Goal: Task Accomplishment & Management: Use online tool/utility

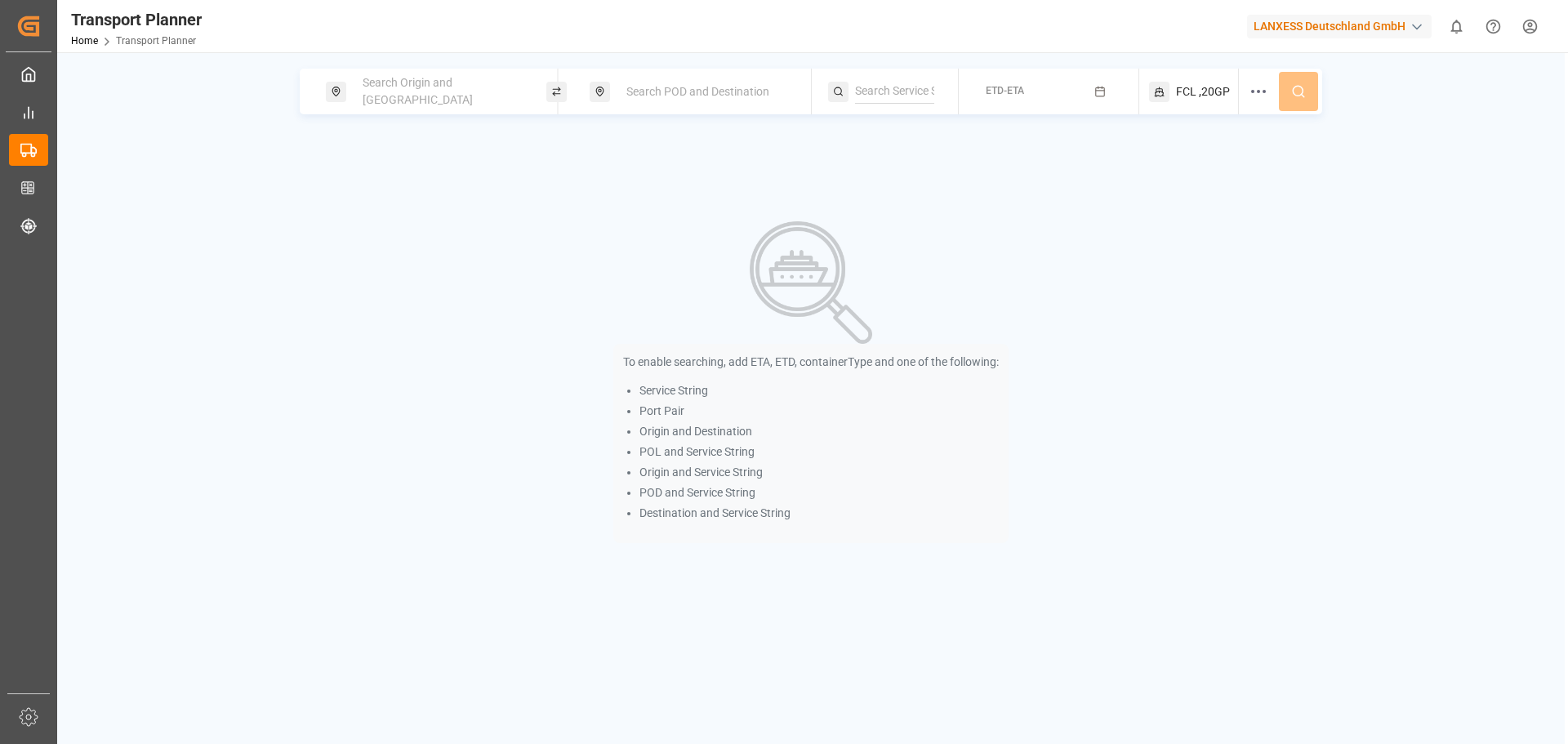
click at [470, 95] on span "Search Origin and [GEOGRAPHIC_DATA]" at bounding box center [418, 91] width 110 height 30
click at [436, 219] on input at bounding box center [427, 223] width 164 height 25
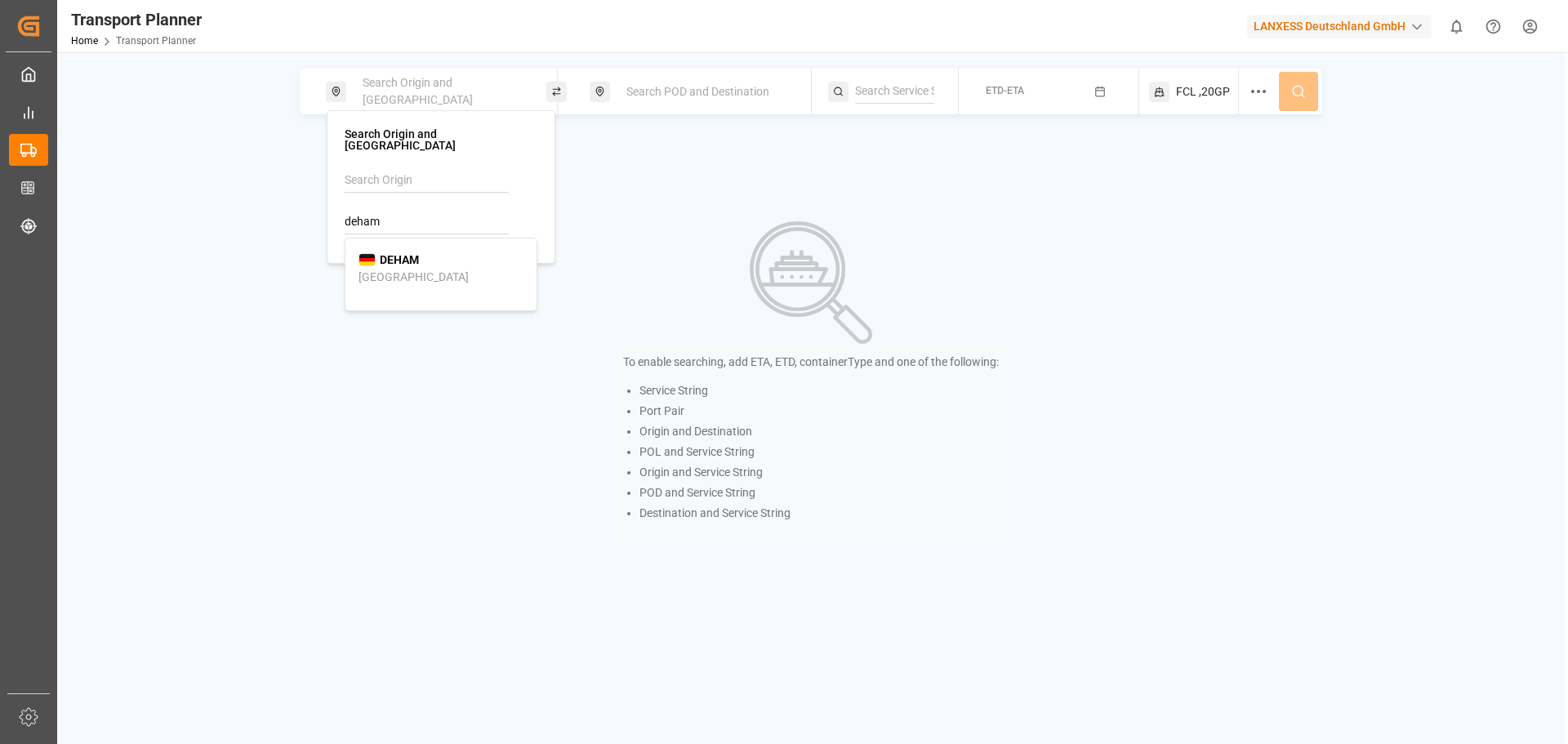
click at [416, 254] on b "DEHAM" at bounding box center [399, 260] width 39 height 13
type input "DEHAM"
click at [661, 96] on span "Search POD and Destination" at bounding box center [698, 91] width 143 height 13
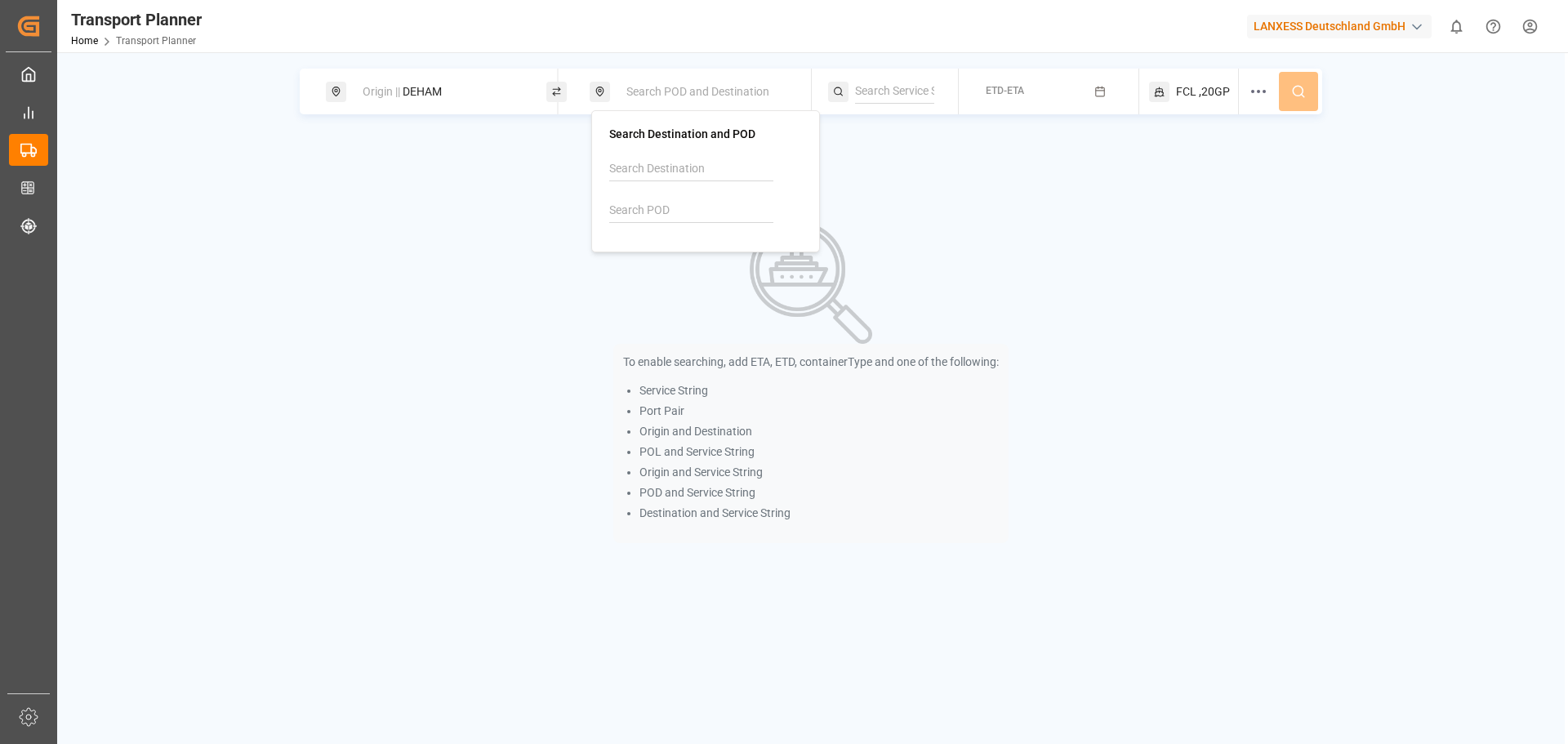
click at [651, 215] on input at bounding box center [692, 211] width 164 height 25
click at [675, 201] on input at bounding box center [692, 211] width 164 height 25
click at [702, 242] on div "THLCH Laem Chabang" at bounding box center [706, 257] width 165 height 34
type input "THLCH"
click at [1163, 89] on icon at bounding box center [1159, 91] width 20 height 20
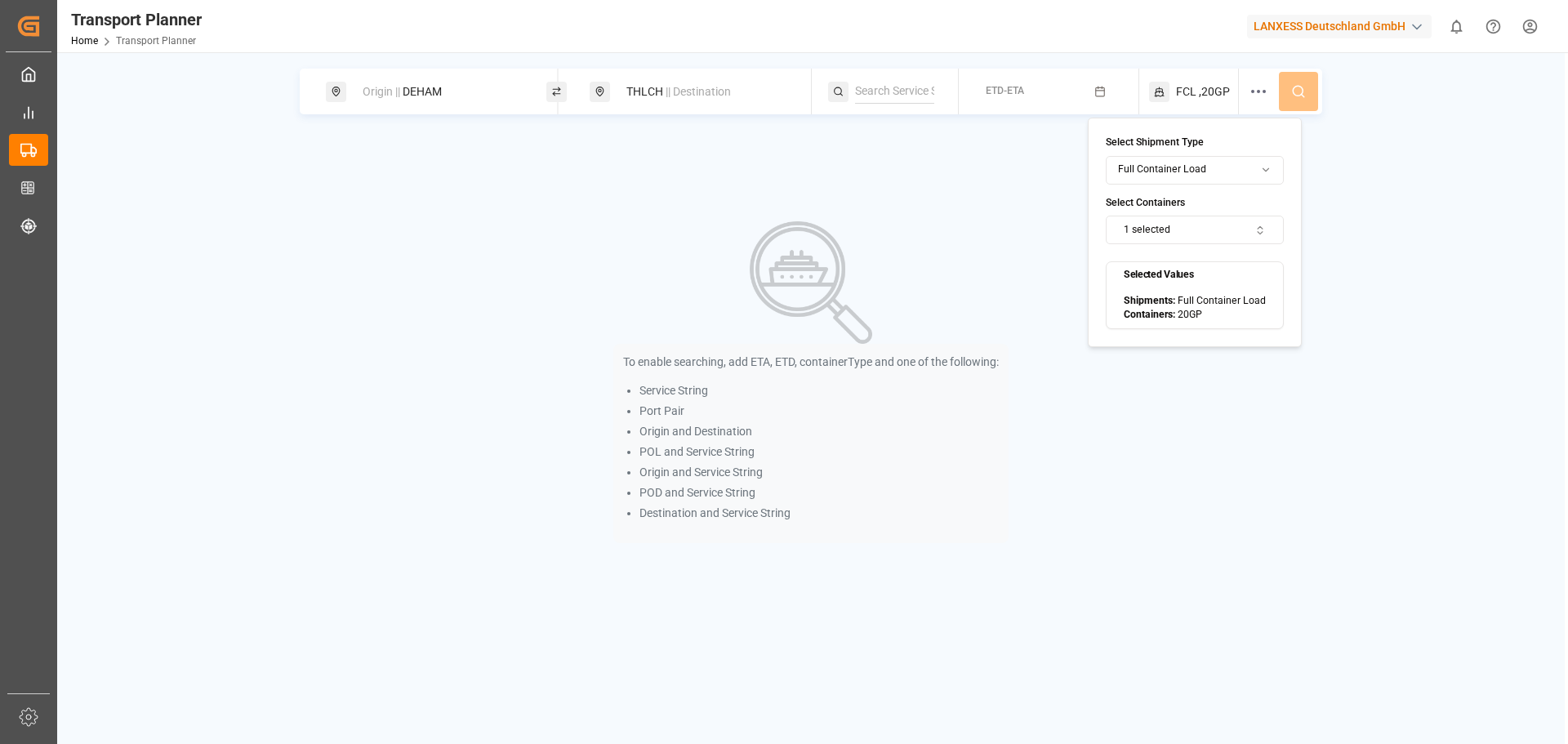
click at [1169, 224] on button "1 selected" at bounding box center [1195, 230] width 178 height 28
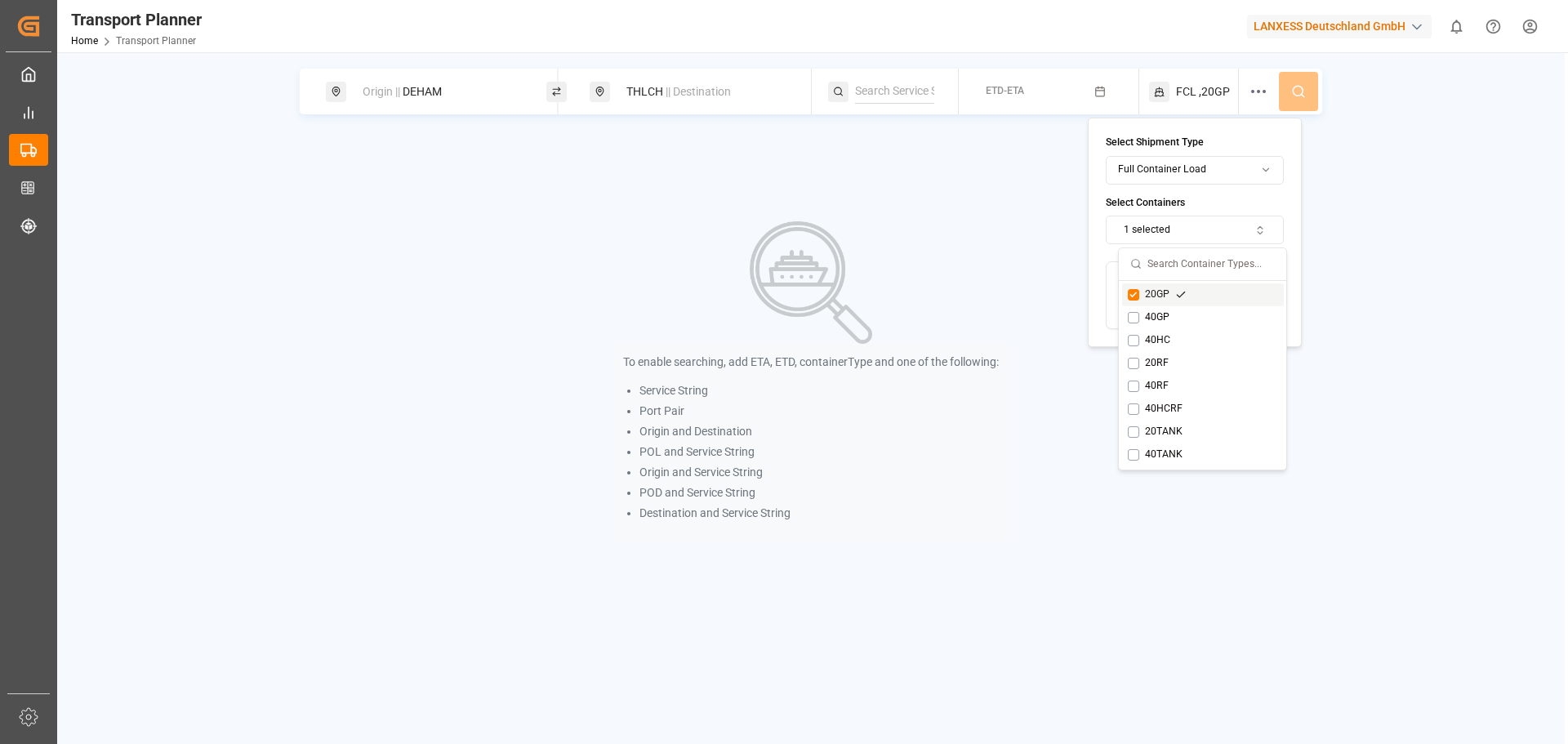
click at [1137, 293] on button "Suggestions" at bounding box center [1133, 294] width 11 height 11
click at [1135, 336] on button "Suggestions" at bounding box center [1133, 340] width 11 height 11
click at [1177, 89] on span "FCL" at bounding box center [1186, 91] width 20 height 17
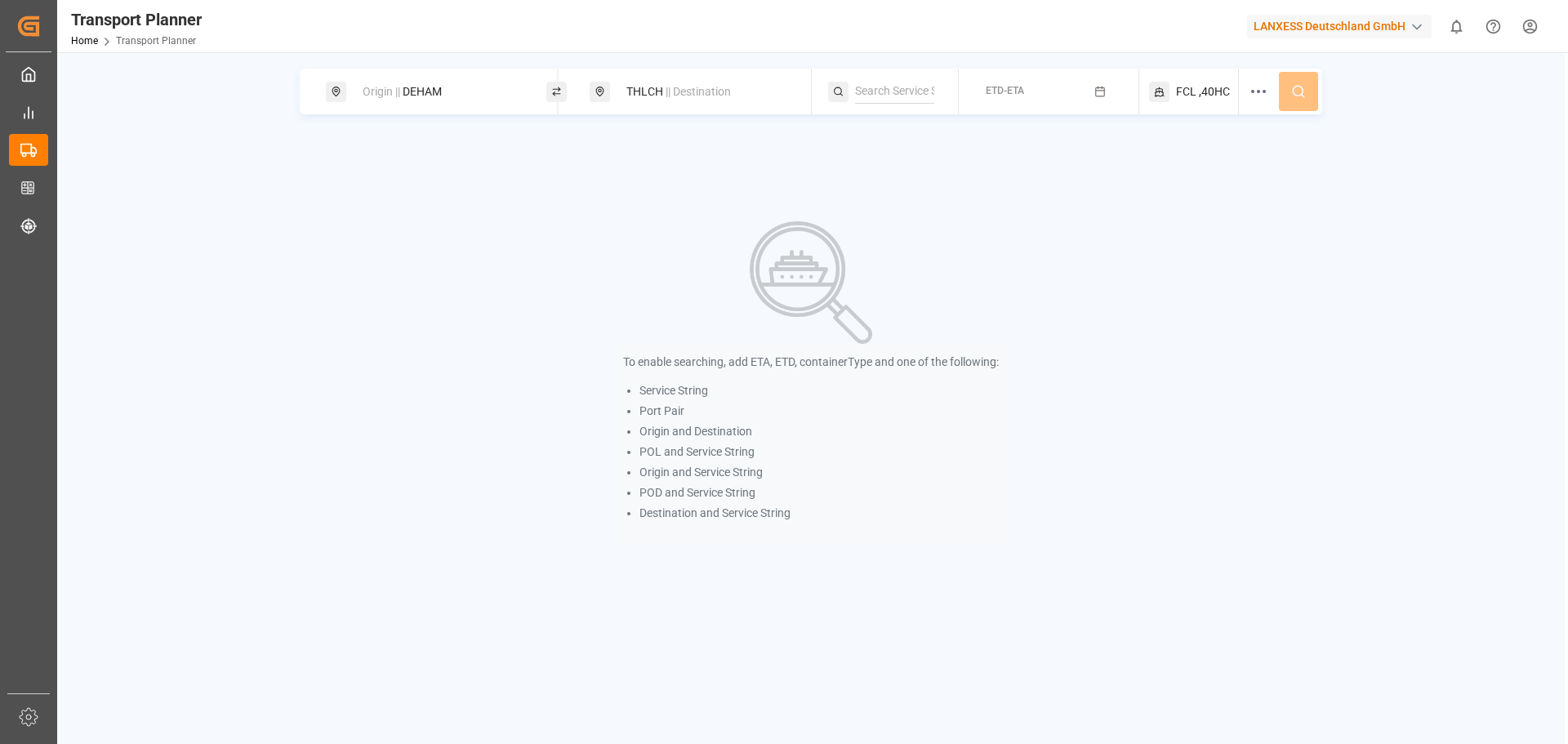
click at [1002, 80] on button "ETD-ETA" at bounding box center [1049, 92] width 160 height 32
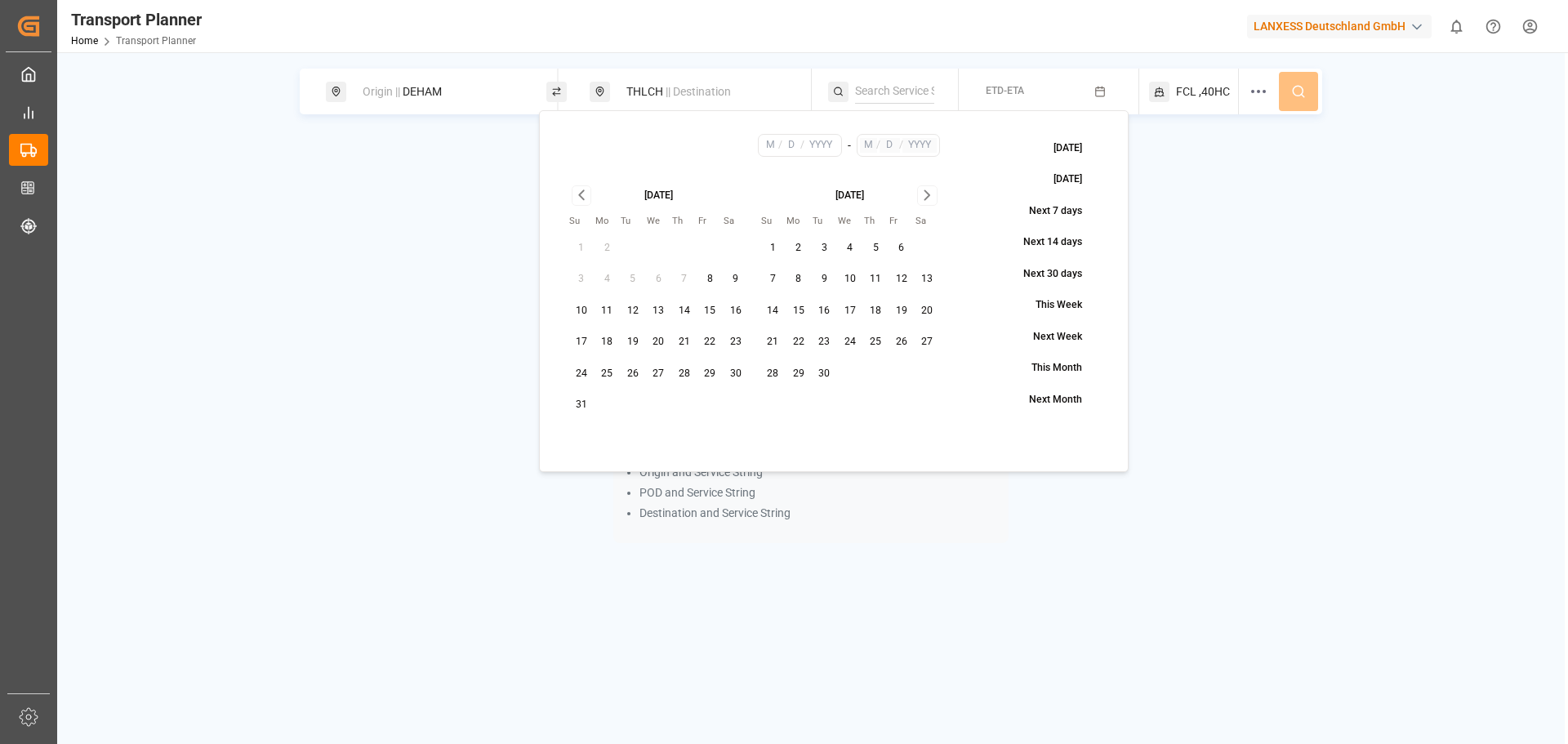
click at [681, 377] on button "28" at bounding box center [685, 375] width 27 height 27
type input "8"
type input "28"
type input "2025"
click at [935, 193] on icon "Go to next month" at bounding box center [927, 195] width 19 height 19
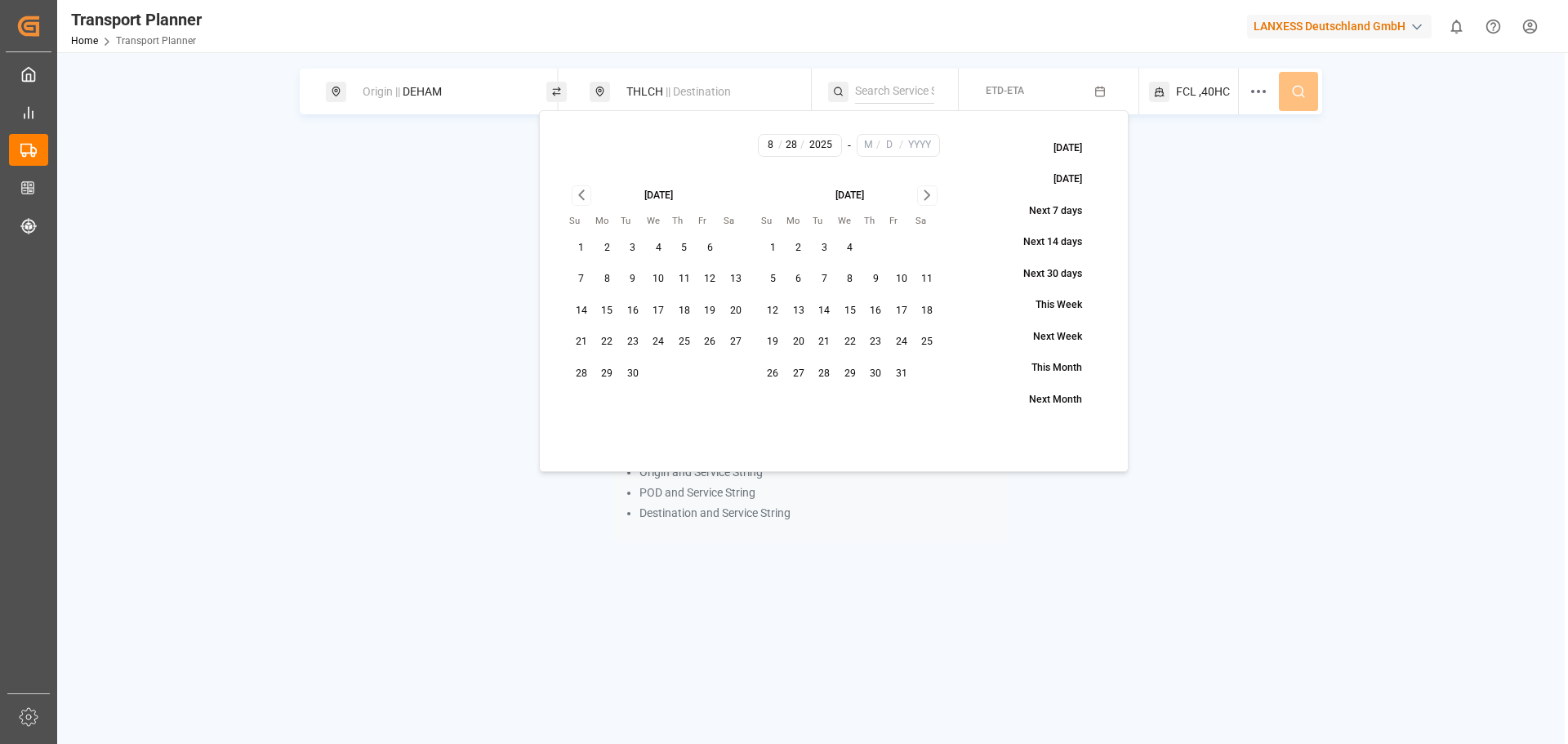
click at [928, 200] on icon "Go to next month" at bounding box center [927, 195] width 19 height 19
click at [777, 405] on button "30" at bounding box center [774, 406] width 27 height 27
type input "11"
type input "30"
type input "2025"
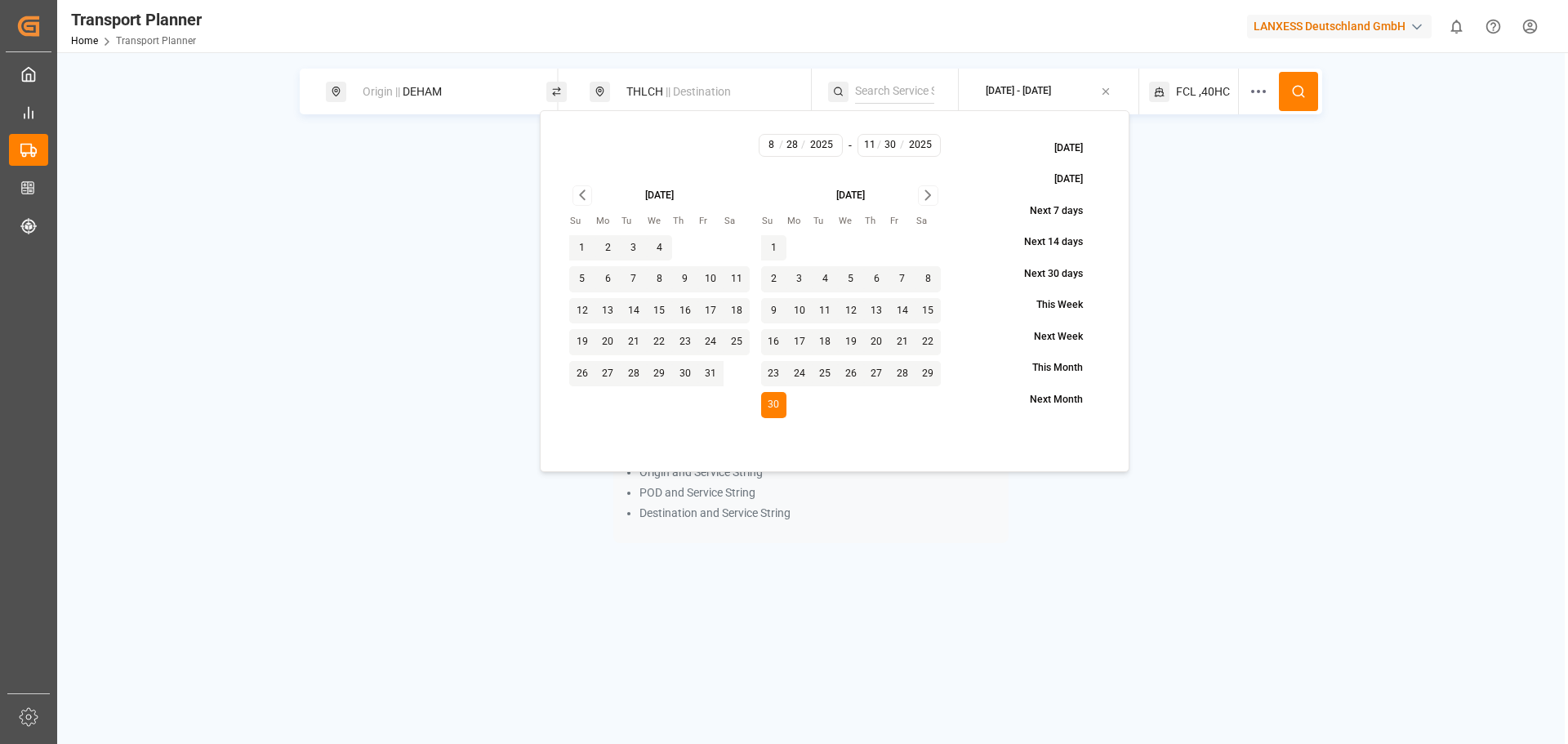
click at [1289, 90] on button at bounding box center [1299, 91] width 39 height 39
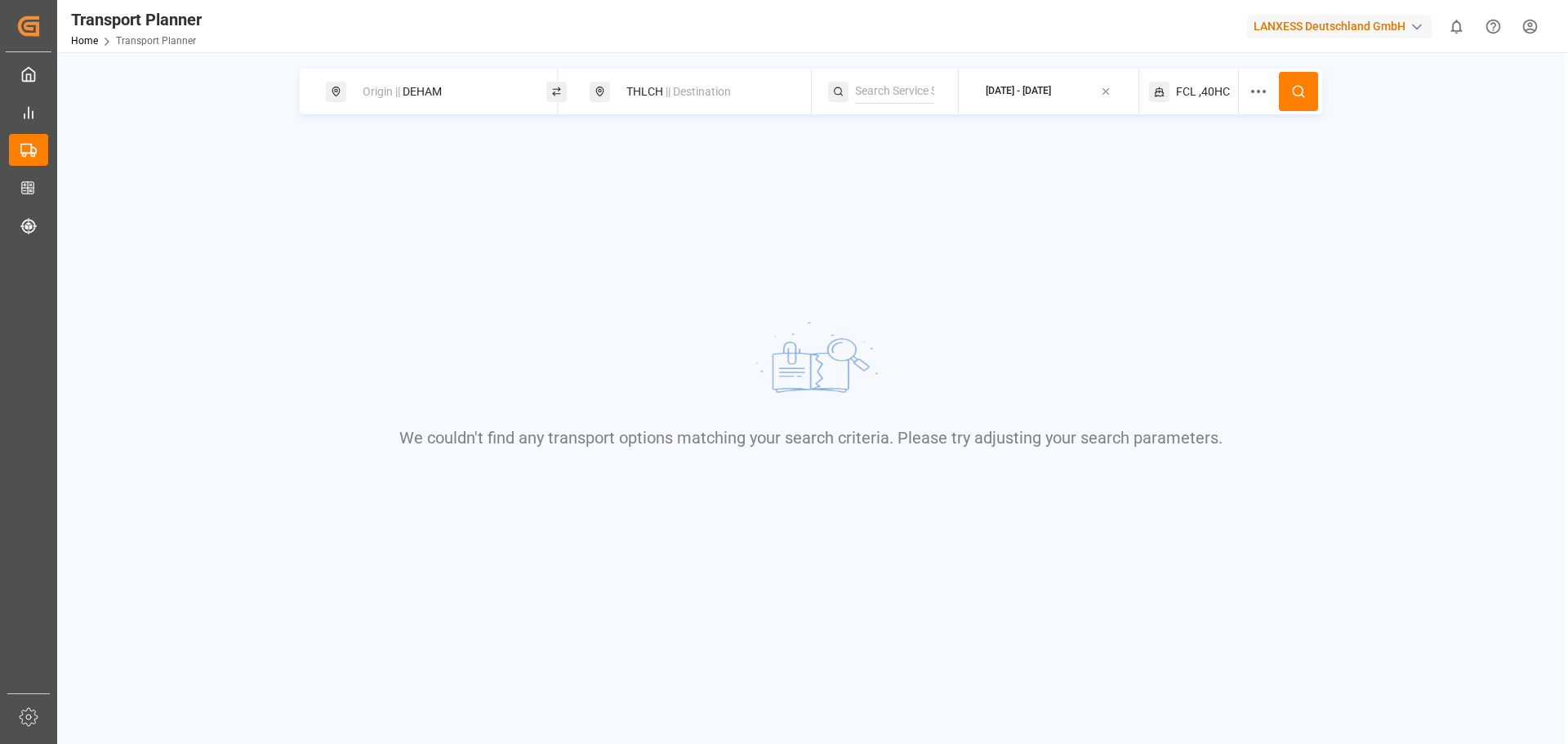
click at [400, 85] on span "Origin ||" at bounding box center [382, 91] width 38 height 13
drag, startPoint x: 377, startPoint y: 214, endPoint x: 332, endPoint y: 210, distance: 45.2
click at [332, 210] on div "Search Origin and [PERSON_NAME]" at bounding box center [441, 187] width 229 height 154
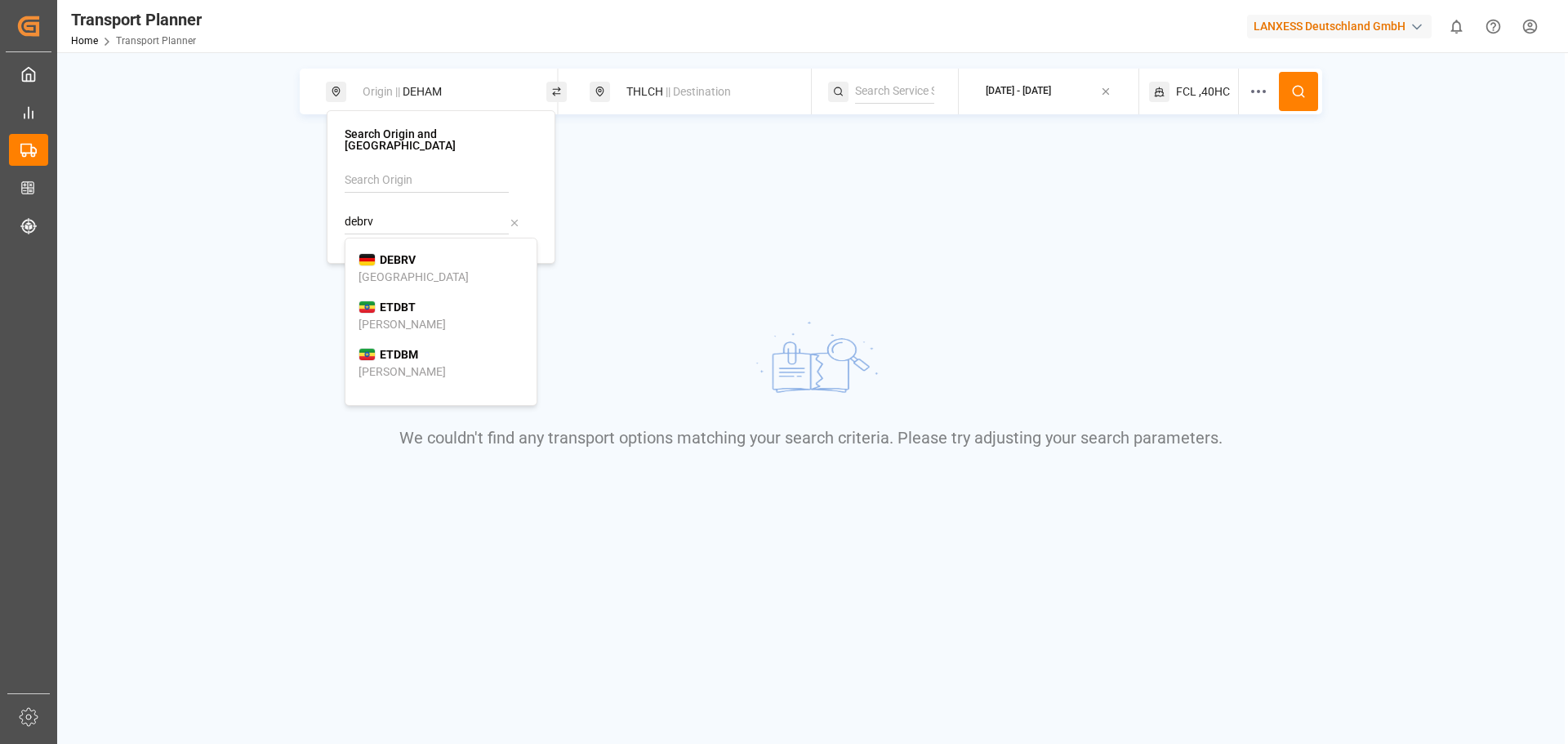
click at [455, 263] on div "DEBRV [GEOGRAPHIC_DATA]" at bounding box center [441, 269] width 165 height 34
type input "DEBRV"
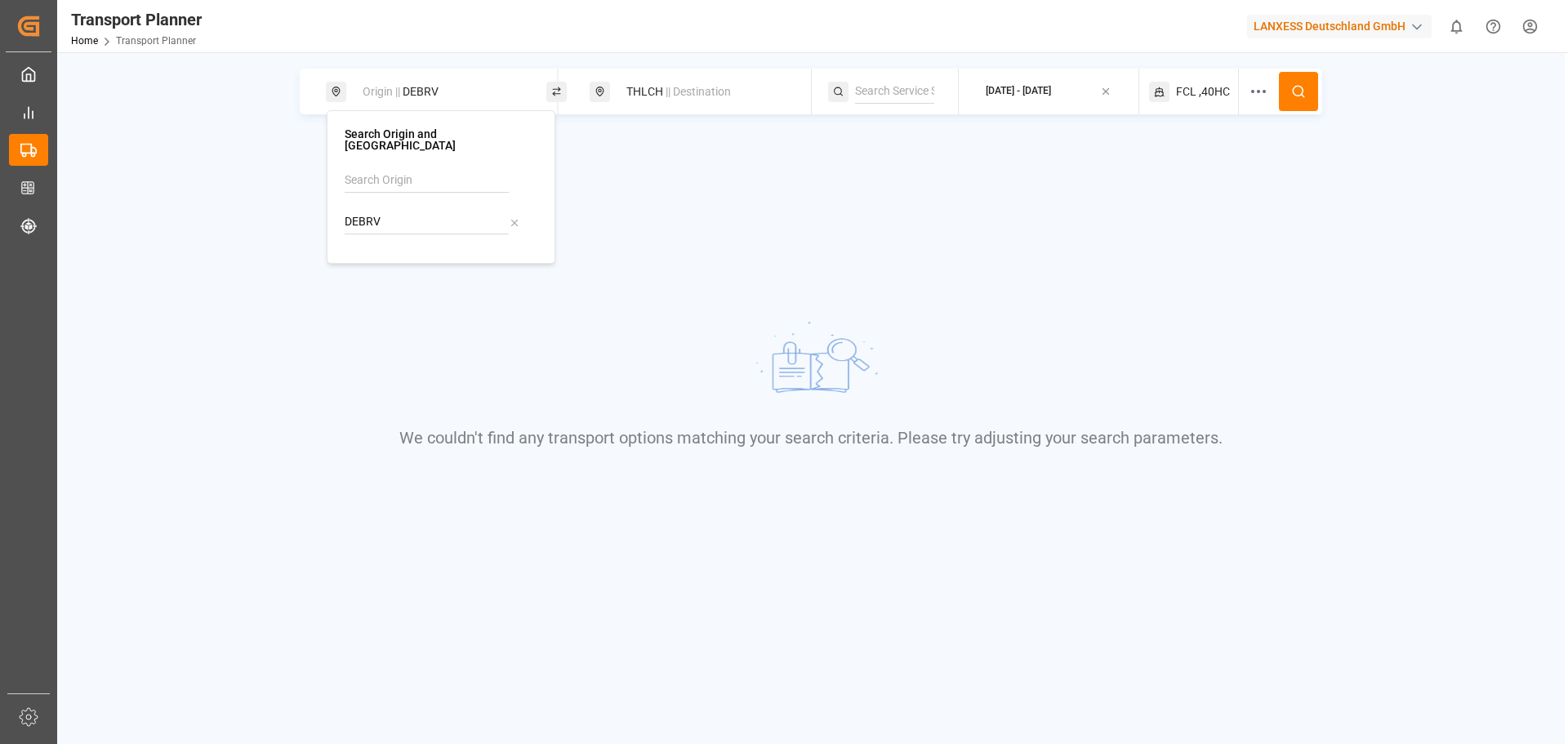
click at [1302, 87] on circle at bounding box center [1298, 90] width 10 height 10
click at [423, 93] on div "Origin || DEBRV" at bounding box center [441, 92] width 177 height 30
drag, startPoint x: 391, startPoint y: 208, endPoint x: 334, endPoint y: 205, distance: 57.1
click at [334, 205] on div "Search Origin and POL DEBRV" at bounding box center [441, 187] width 229 height 154
click at [416, 254] on b "DEHAM" at bounding box center [399, 260] width 39 height 13
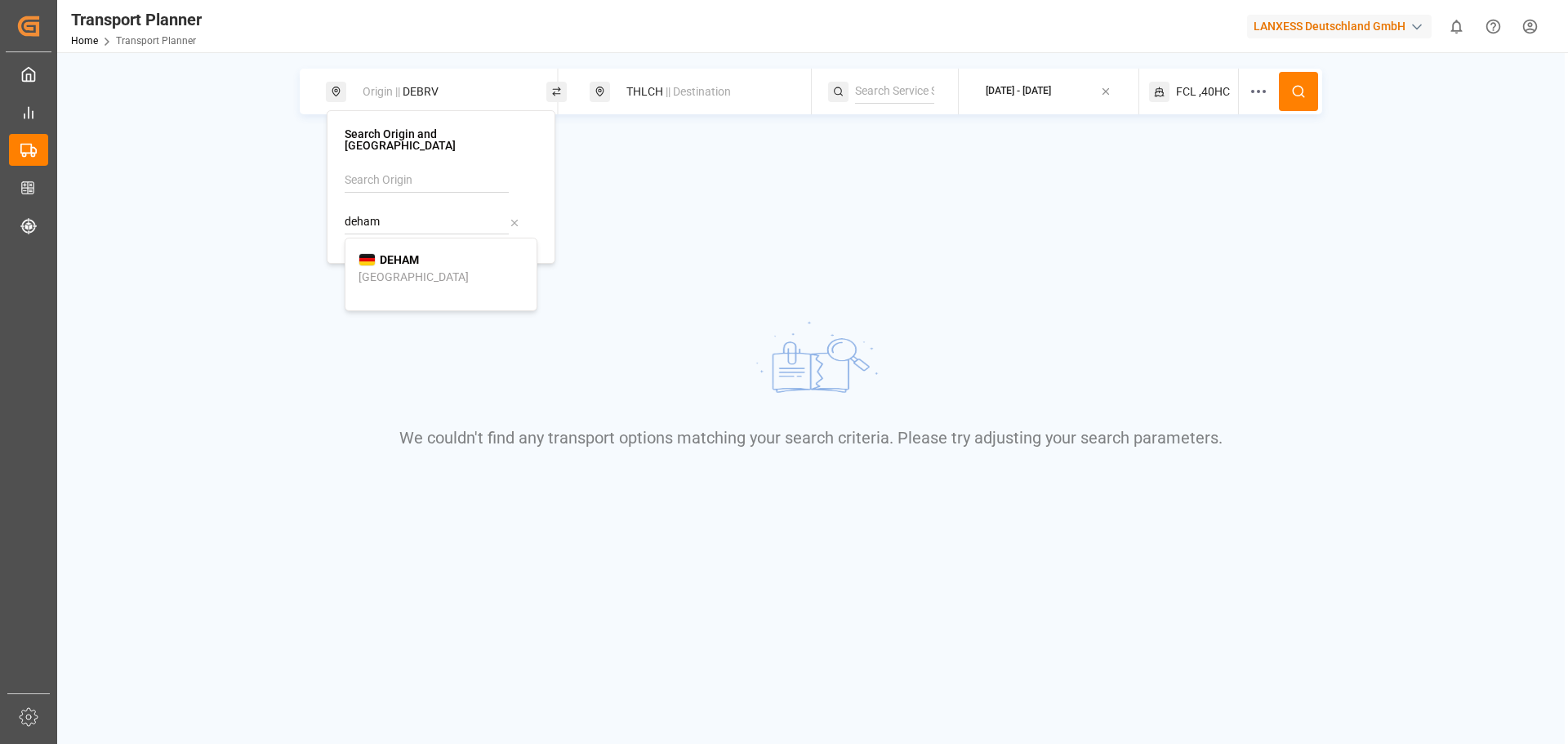
type input "DEHAM"
click at [1215, 77] on div "FCL ,40HC" at bounding box center [1194, 92] width 91 height 46
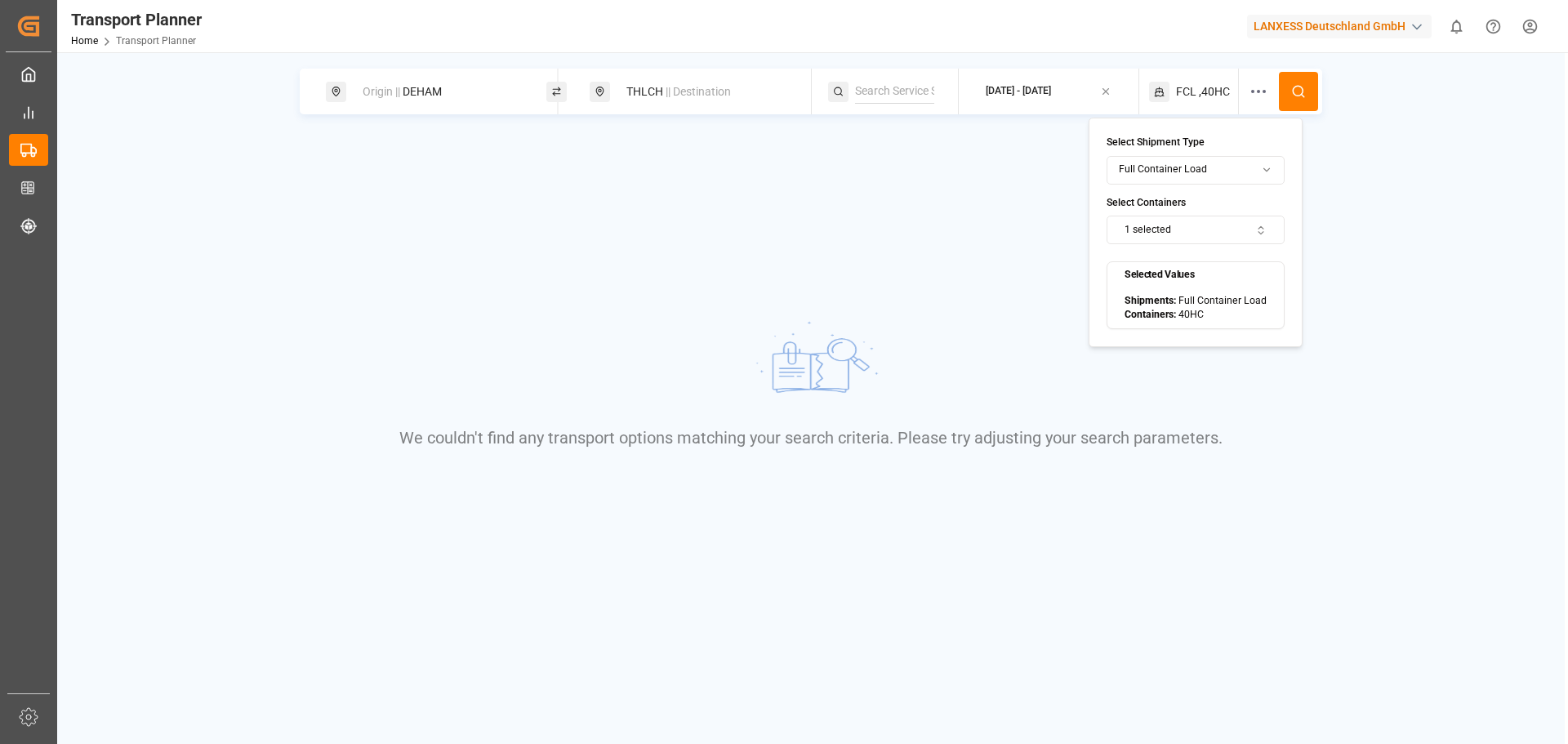
click at [1024, 86] on div "[DATE] - [DATE]" at bounding box center [1019, 91] width 65 height 20
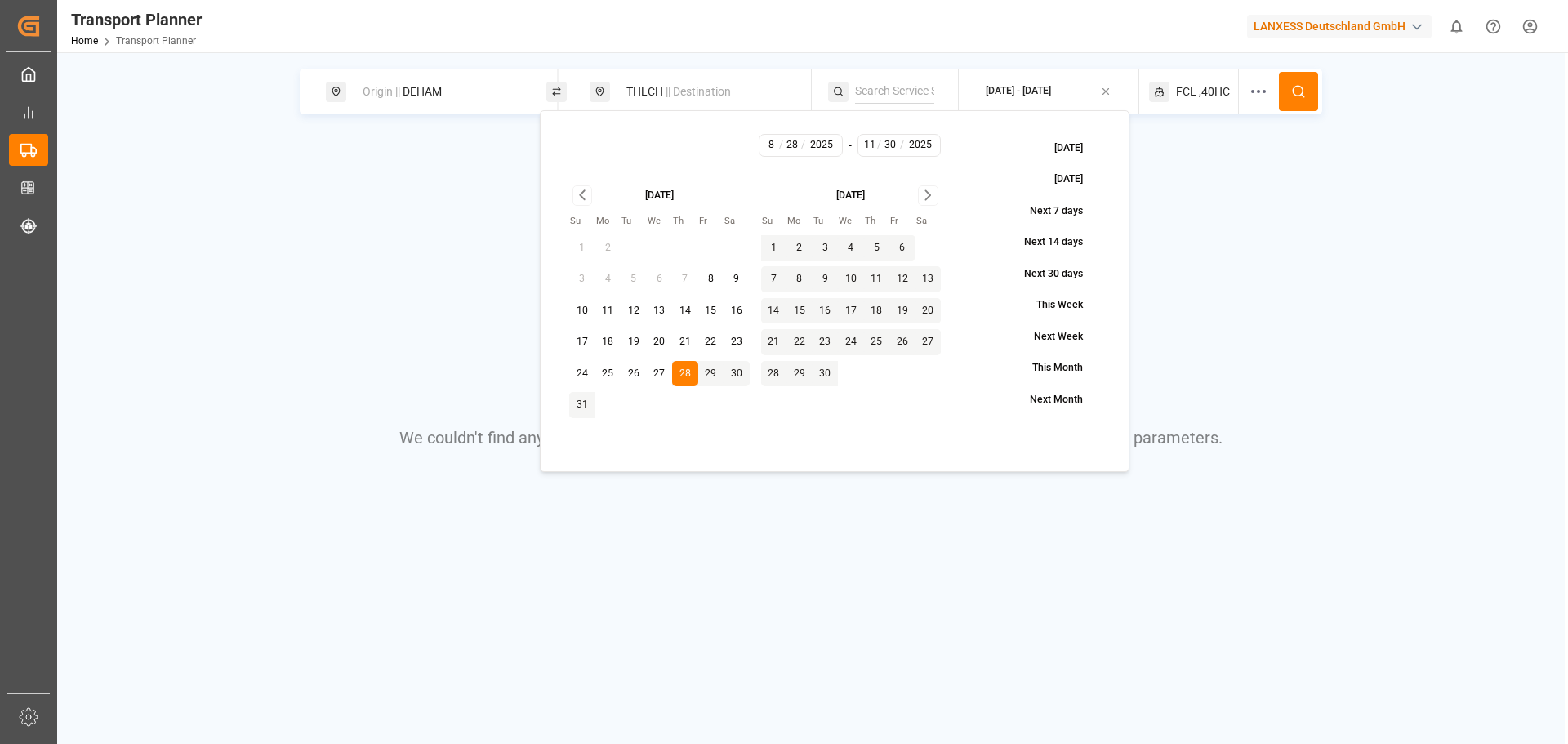
click at [933, 190] on icon "Go to next month" at bounding box center [928, 195] width 19 height 19
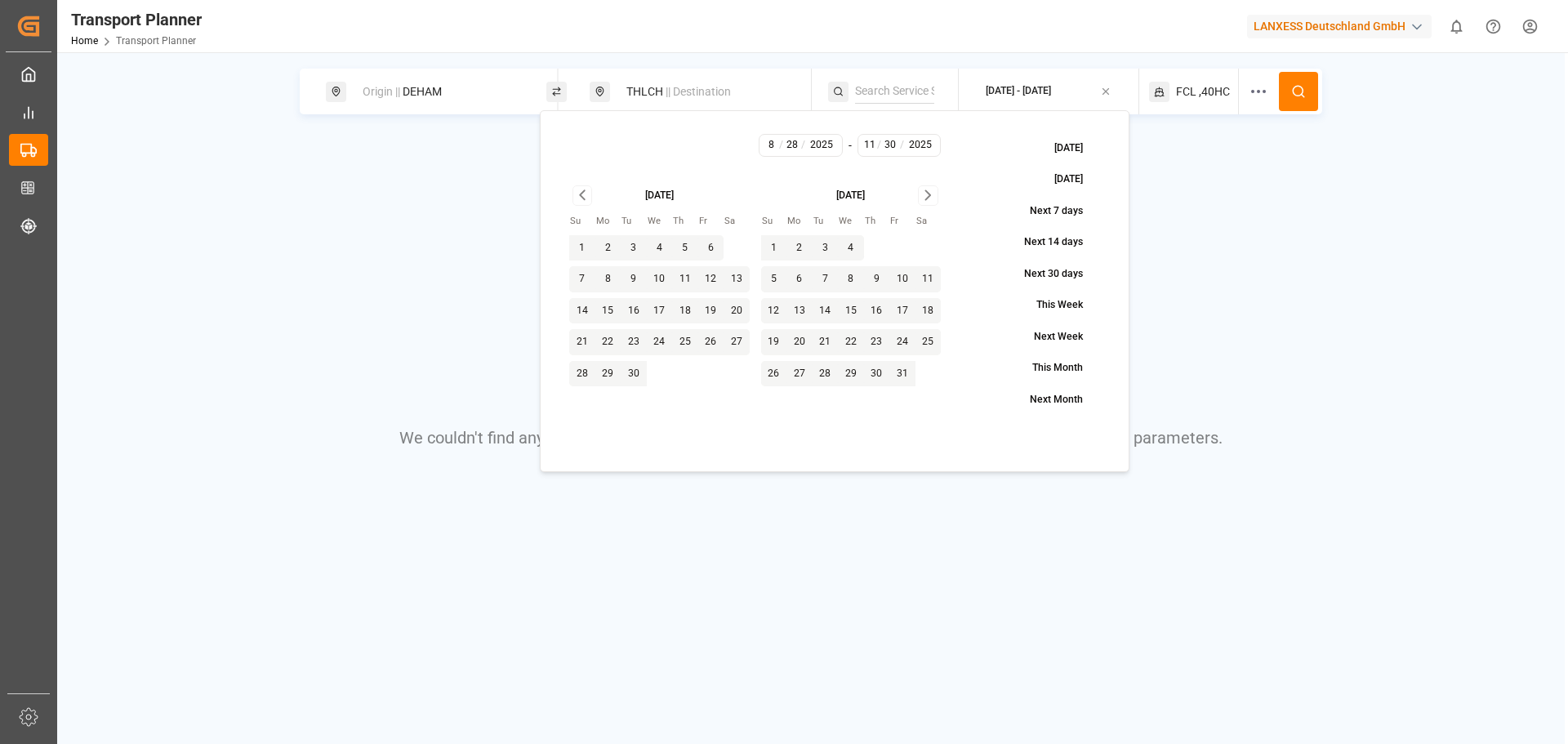
click at [933, 190] on icon "Go to next month" at bounding box center [928, 195] width 19 height 19
click at [850, 378] on button "31" at bounding box center [852, 375] width 27 height 27
type input "12"
type input "31"
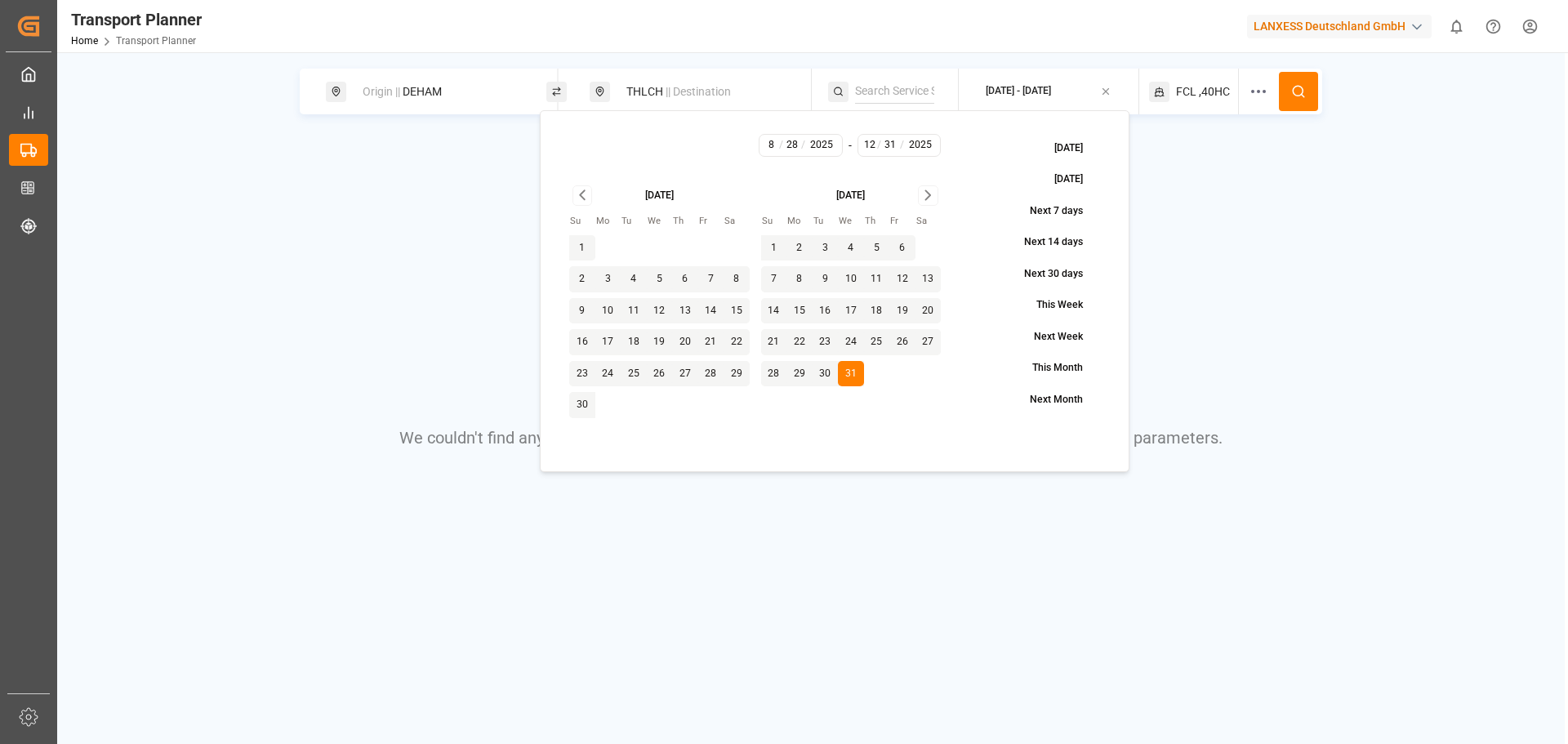
click at [1288, 101] on button at bounding box center [1299, 91] width 39 height 39
